Goal: Navigation & Orientation: Find specific page/section

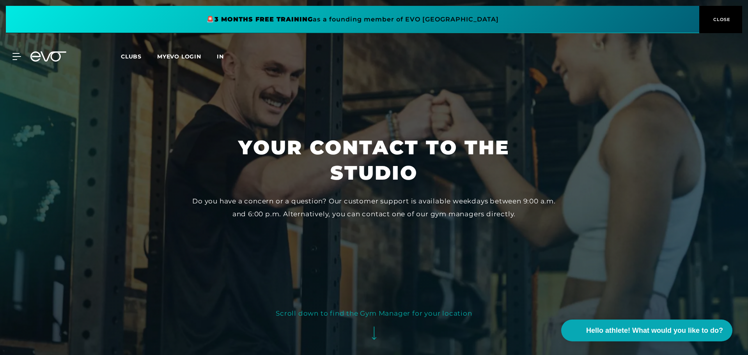
drag, startPoint x: 225, startPoint y: 58, endPoint x: 218, endPoint y: 58, distance: 7.8
click at [218, 58] on font "in" at bounding box center [220, 56] width 7 height 7
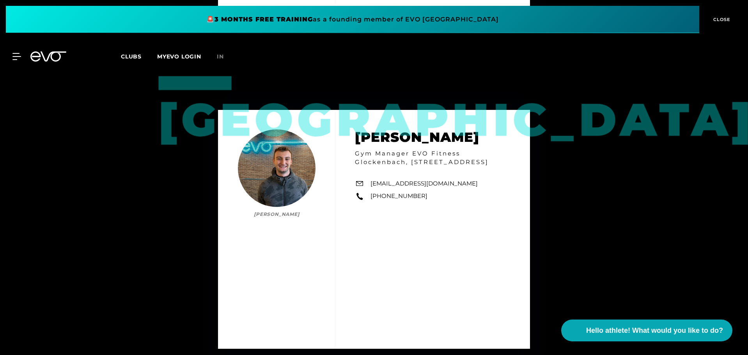
scroll to position [1170, 0]
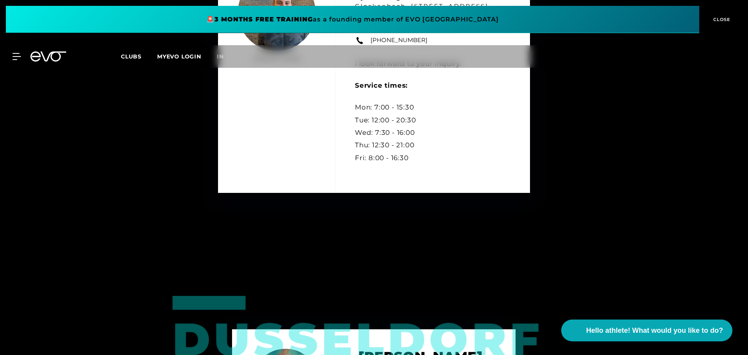
click at [12, 63] on div "MyEVO Login About EVO Memberships Trial training DAY PASS EVO Studios Dusseldor…" at bounding box center [374, 56] width 745 height 23
click at [20, 59] on icon at bounding box center [17, 56] width 11 height 7
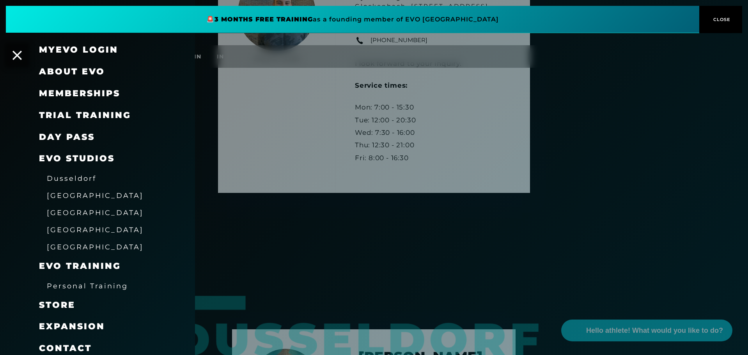
click at [64, 197] on font "[GEOGRAPHIC_DATA]" at bounding box center [95, 195] width 97 height 8
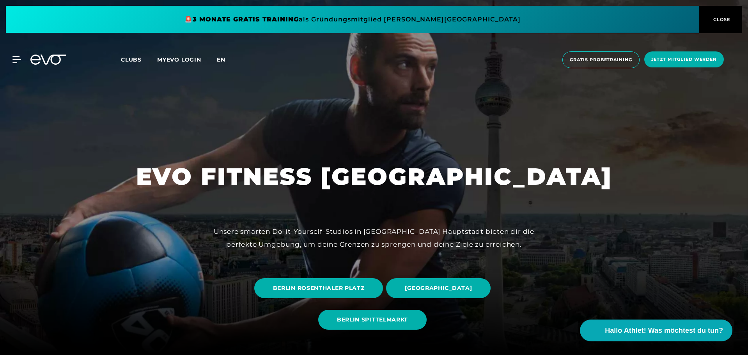
click at [220, 57] on span "en" at bounding box center [221, 59] width 9 height 7
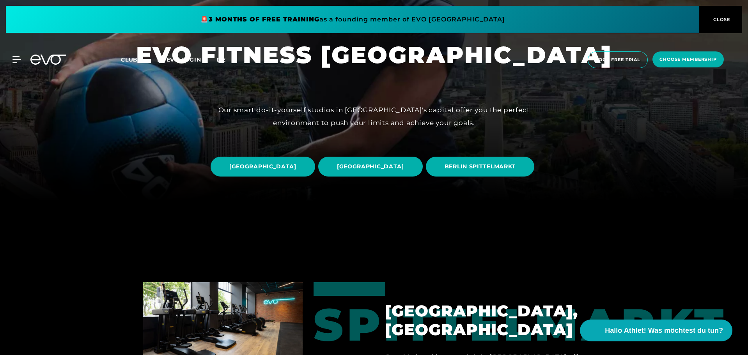
scroll to position [156, 0]
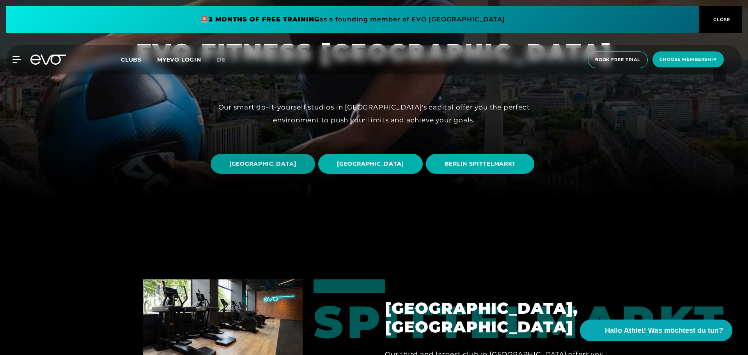
click at [296, 160] on span "[GEOGRAPHIC_DATA]" at bounding box center [262, 164] width 67 height 8
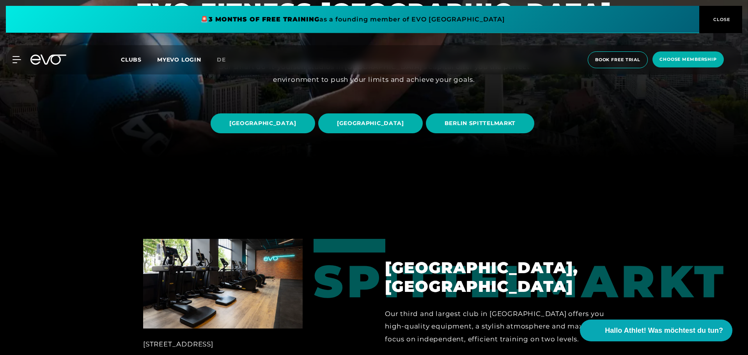
scroll to position [195, 0]
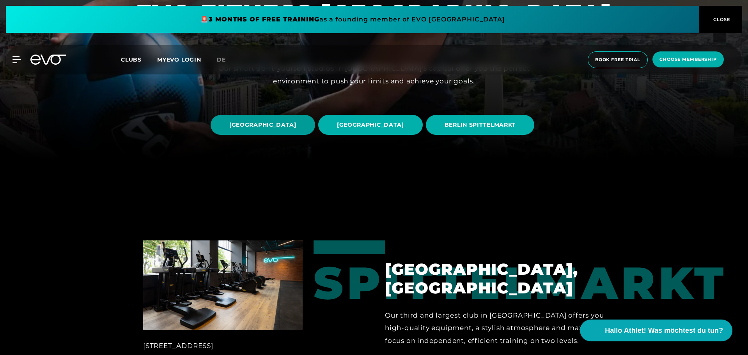
click at [315, 115] on span "[GEOGRAPHIC_DATA]" at bounding box center [263, 125] width 105 height 20
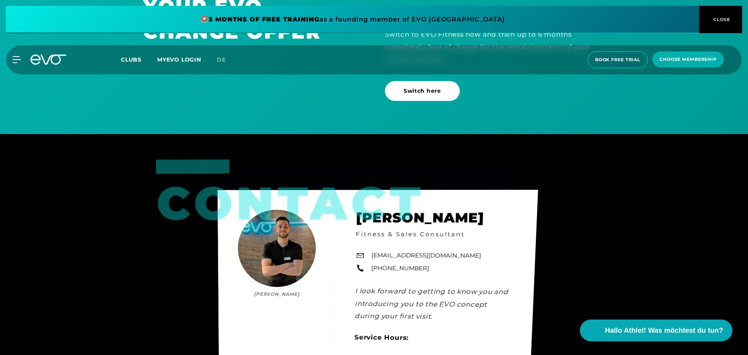
scroll to position [2457, 0]
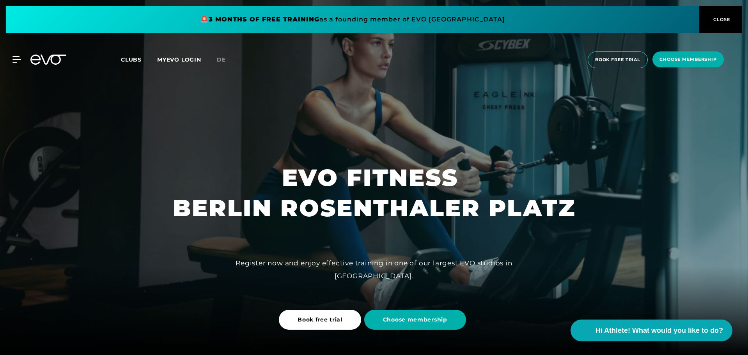
drag, startPoint x: 355, startPoint y: 284, endPoint x: 347, endPoint y: 278, distance: 10.2
drag, startPoint x: 225, startPoint y: 34, endPoint x: 28, endPoint y: 115, distance: 213.6
drag, startPoint x: 28, startPoint y: 115, endPoint x: 23, endPoint y: 110, distance: 7.2
click at [137, 60] on span "Clubs" at bounding box center [131, 59] width 21 height 7
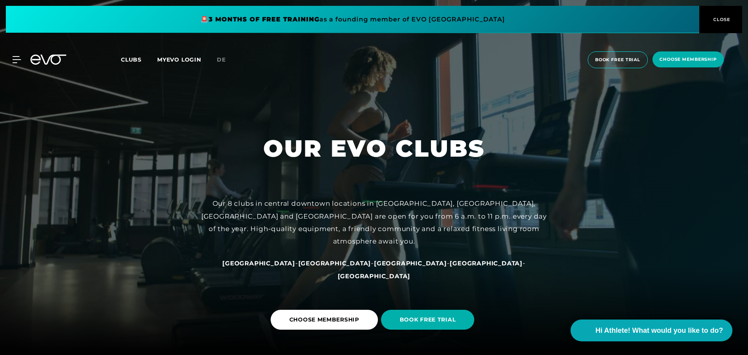
click at [17, 59] on icon at bounding box center [16, 59] width 9 height 7
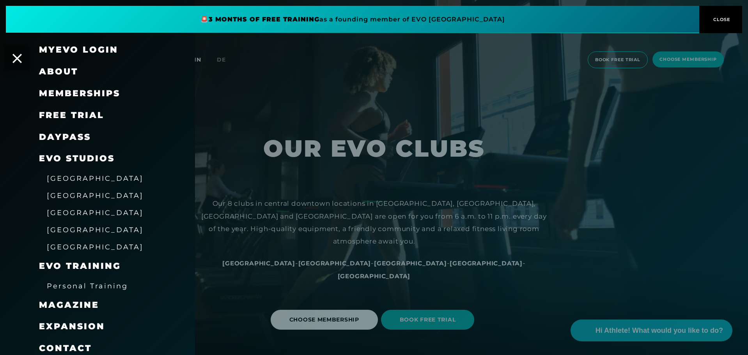
click at [61, 195] on span "[GEOGRAPHIC_DATA]" at bounding box center [95, 195] width 97 height 8
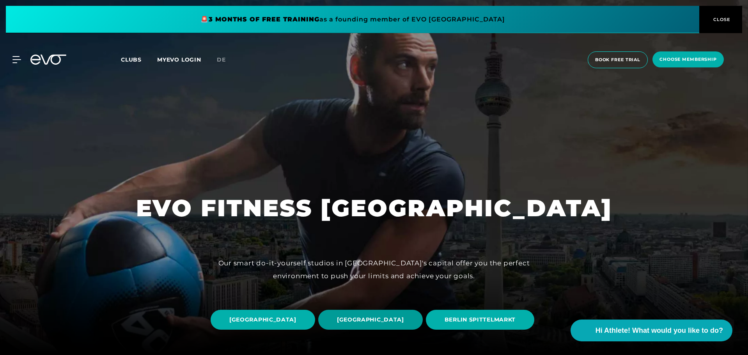
click at [423, 310] on span "[GEOGRAPHIC_DATA]" at bounding box center [370, 320] width 105 height 20
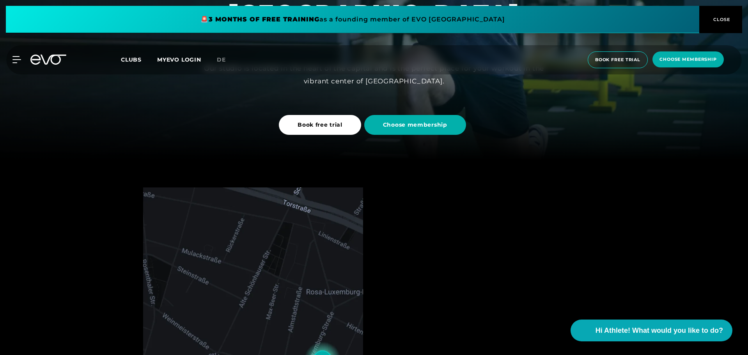
scroll to position [390, 0]
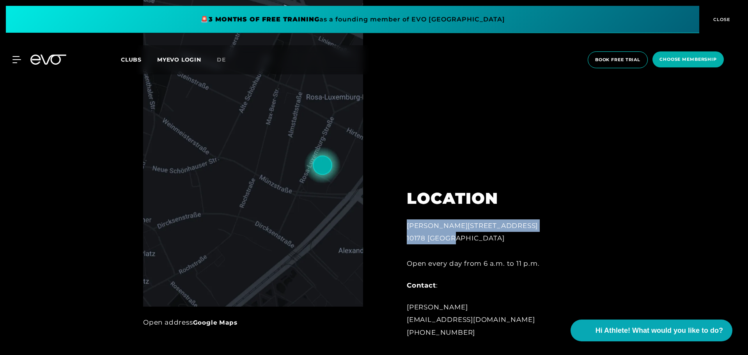
drag, startPoint x: 465, startPoint y: 241, endPoint x: 405, endPoint y: 228, distance: 61.3
click at [405, 228] on div "LOCATION Rosa-[STREET_ADDRESS] Open every day from 6 a.m. to 11 p.m. Contact : …" at bounding box center [492, 259] width 193 height 179
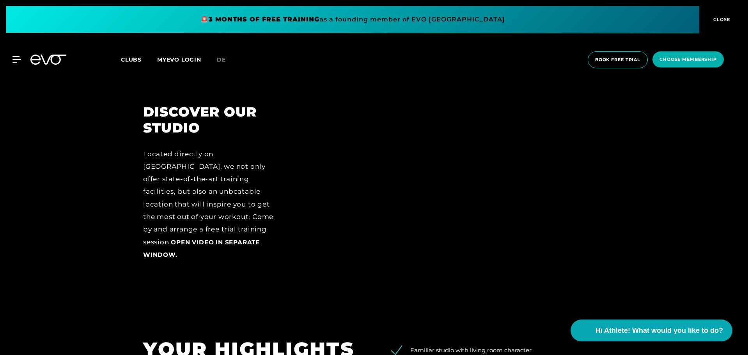
scroll to position [1053, 0]
